Goal: Information Seeking & Learning: Learn about a topic

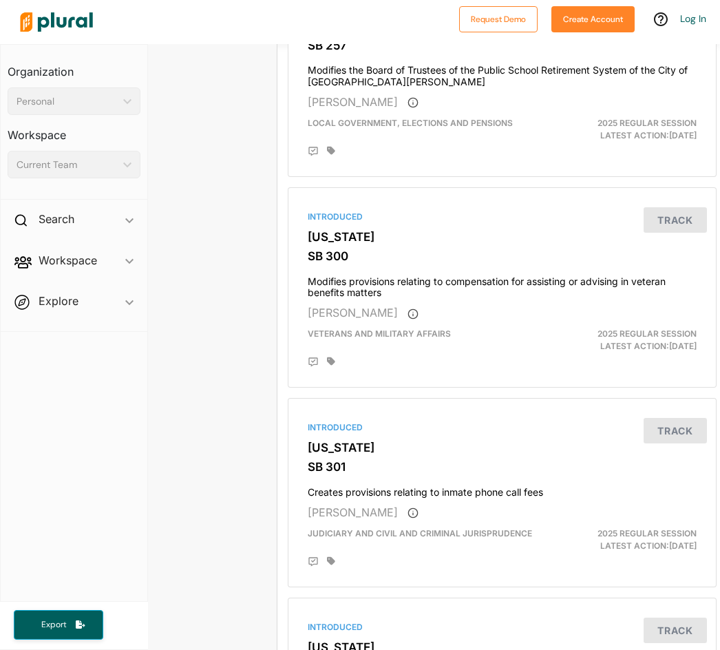
scroll to position [2387, 3]
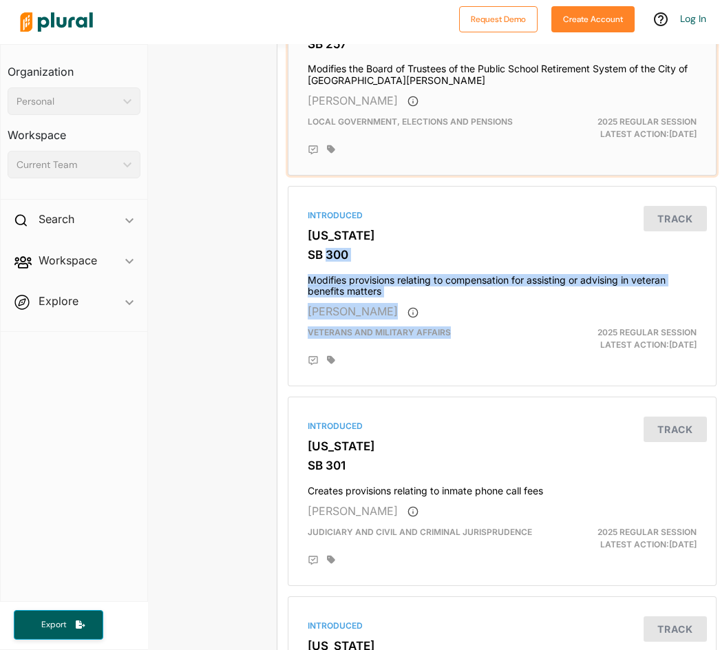
click at [509, 169] on div "Introduced [US_STATE] SB 257 Modifies the Board of Trustees of the Public Schoo…" at bounding box center [502, 75] width 416 height 188
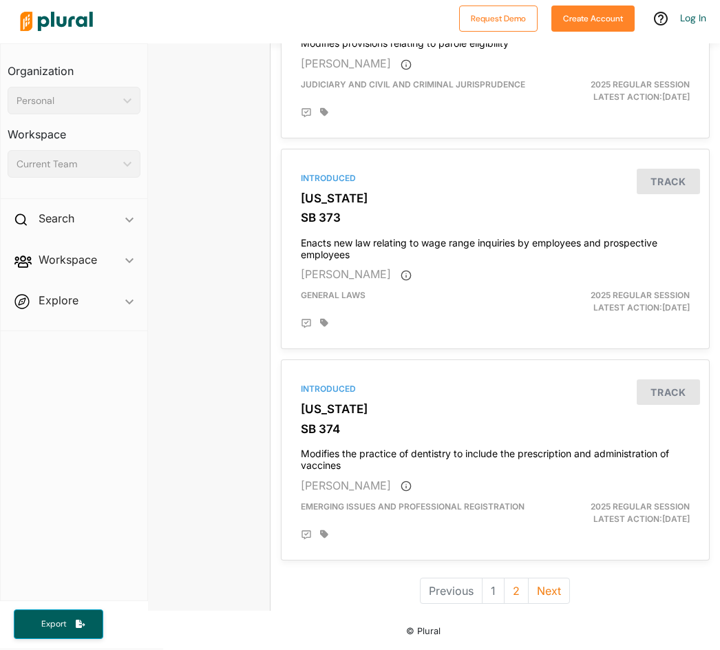
click at [569, 590] on button "Next" at bounding box center [549, 591] width 42 height 26
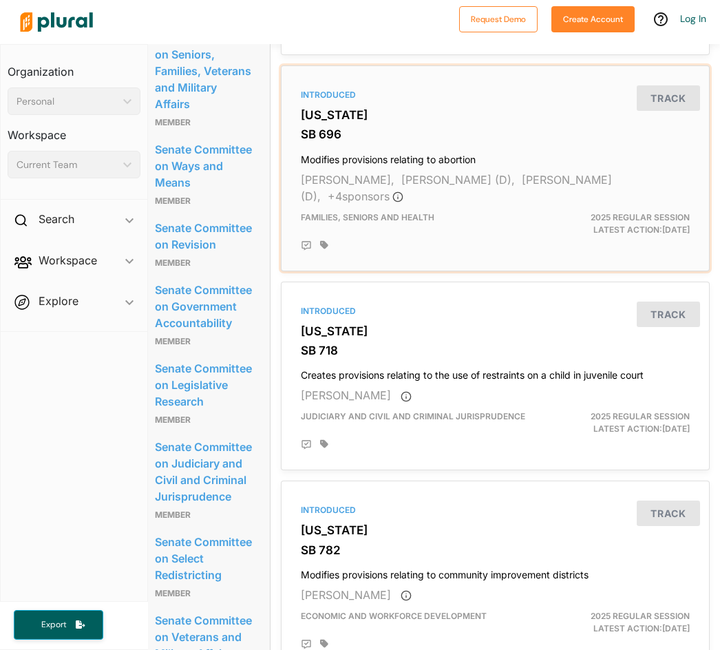
click at [469, 166] on h4 "Modifies provisions relating to abortion" at bounding box center [495, 156] width 389 height 19
